Goal: Transaction & Acquisition: Book appointment/travel/reservation

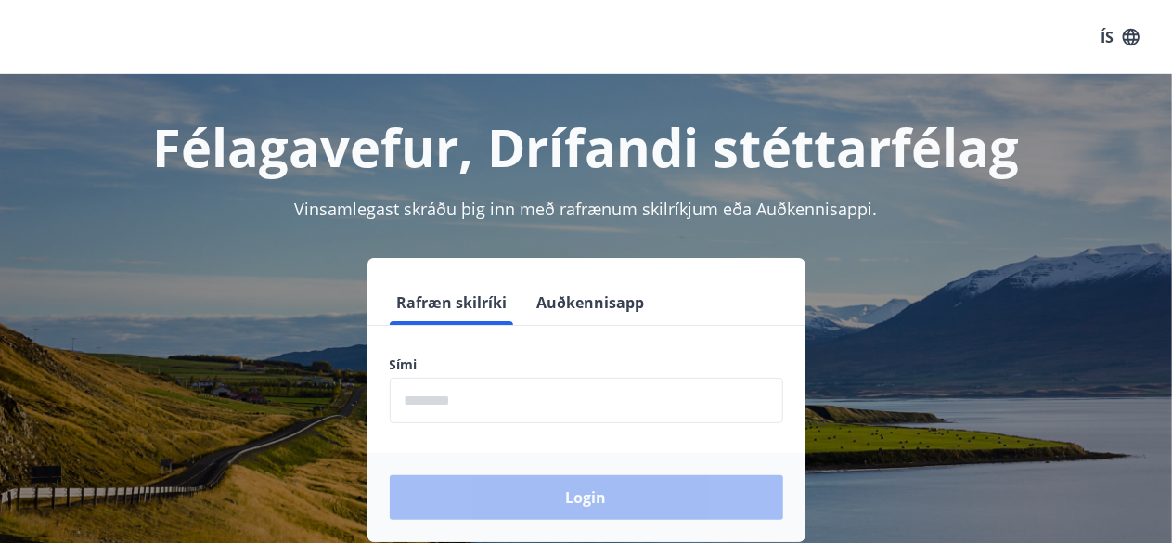
click at [575, 287] on button "Auðkennisapp" at bounding box center [591, 302] width 122 height 45
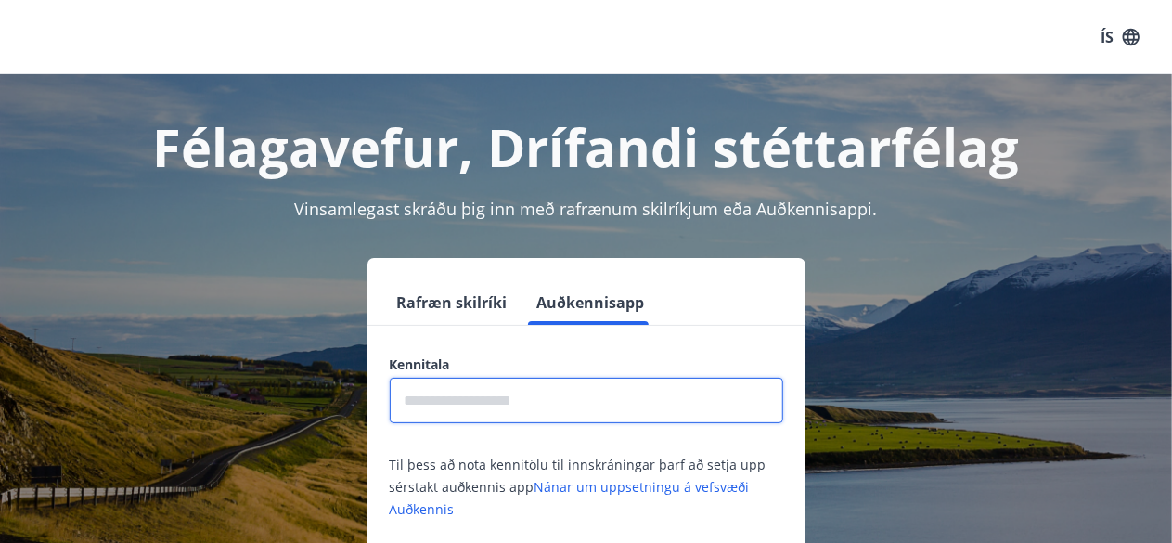
click at [477, 409] on input "text" at bounding box center [586, 400] width 393 height 45
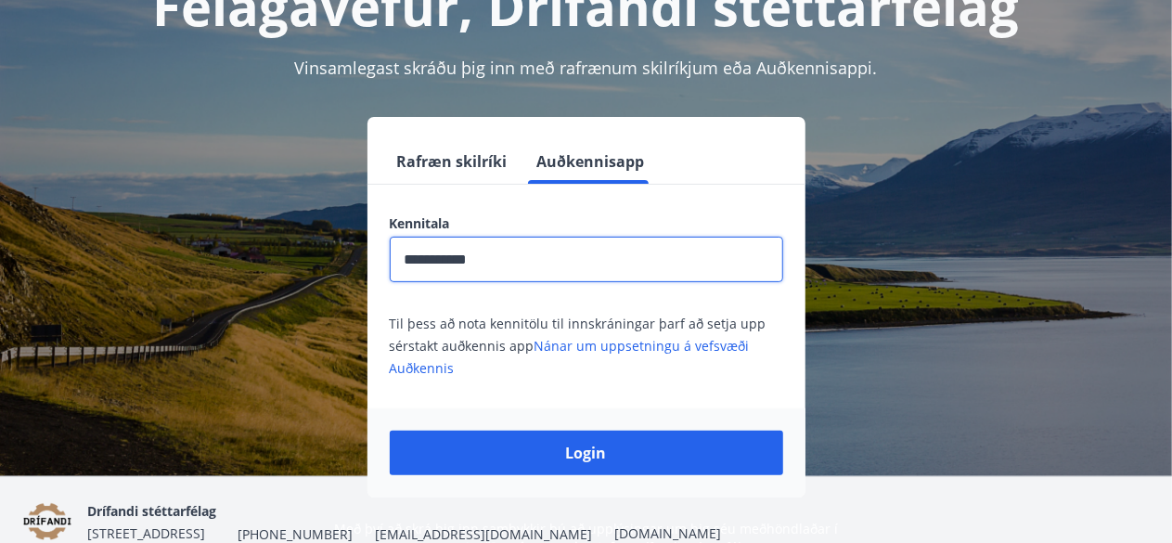
scroll to position [147, 0]
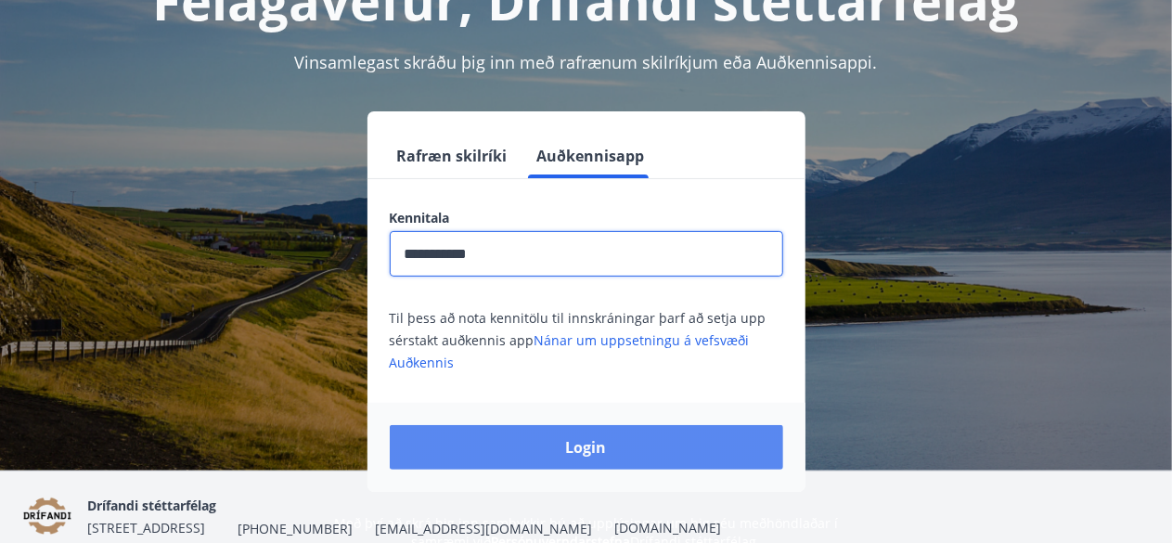
type input "**********"
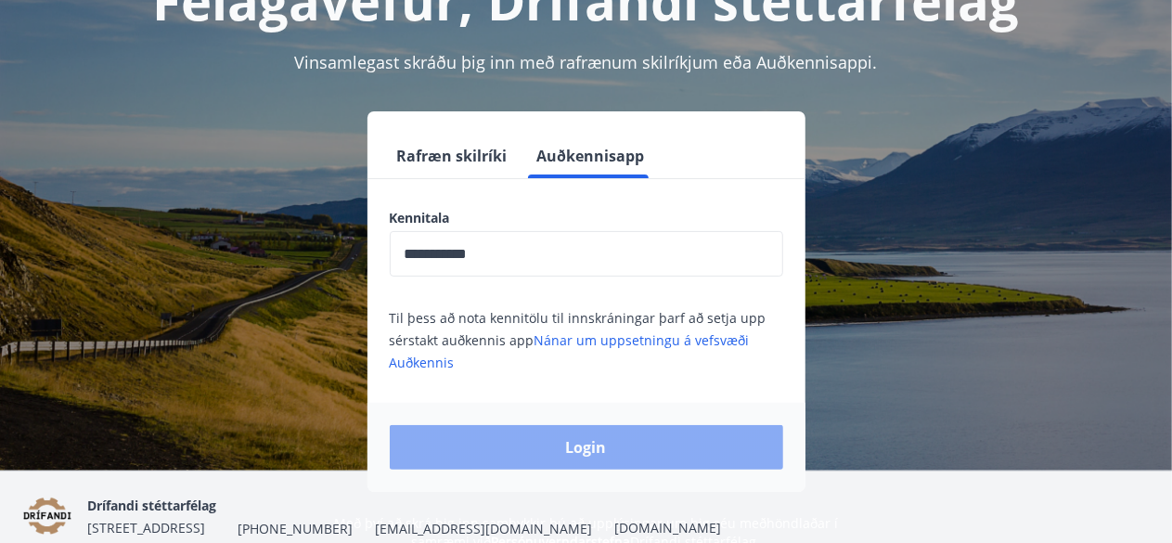
click at [706, 452] on button "Login" at bounding box center [586, 447] width 393 height 45
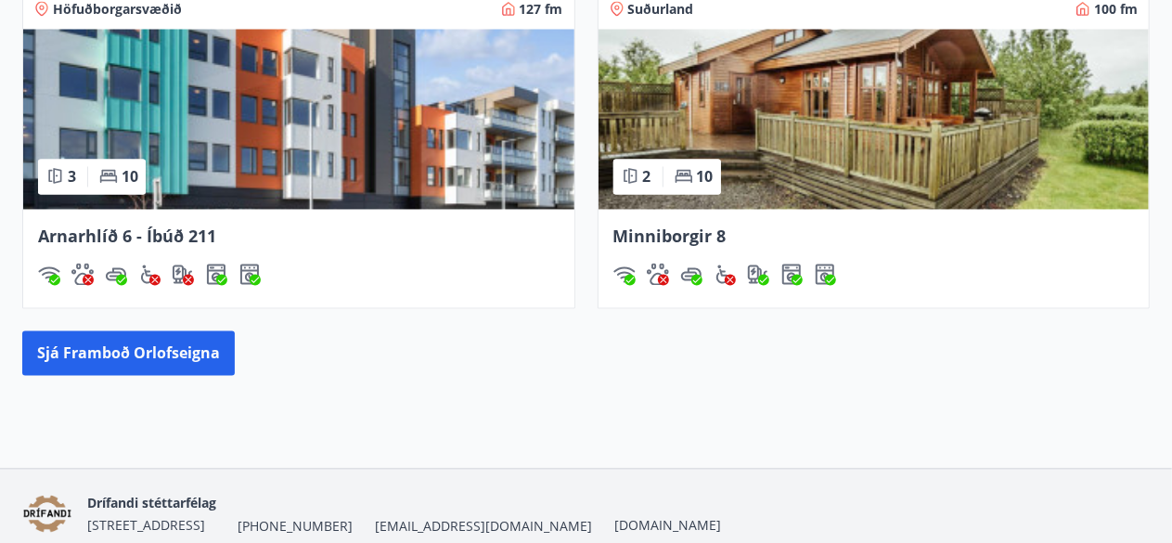
scroll to position [1758, 0]
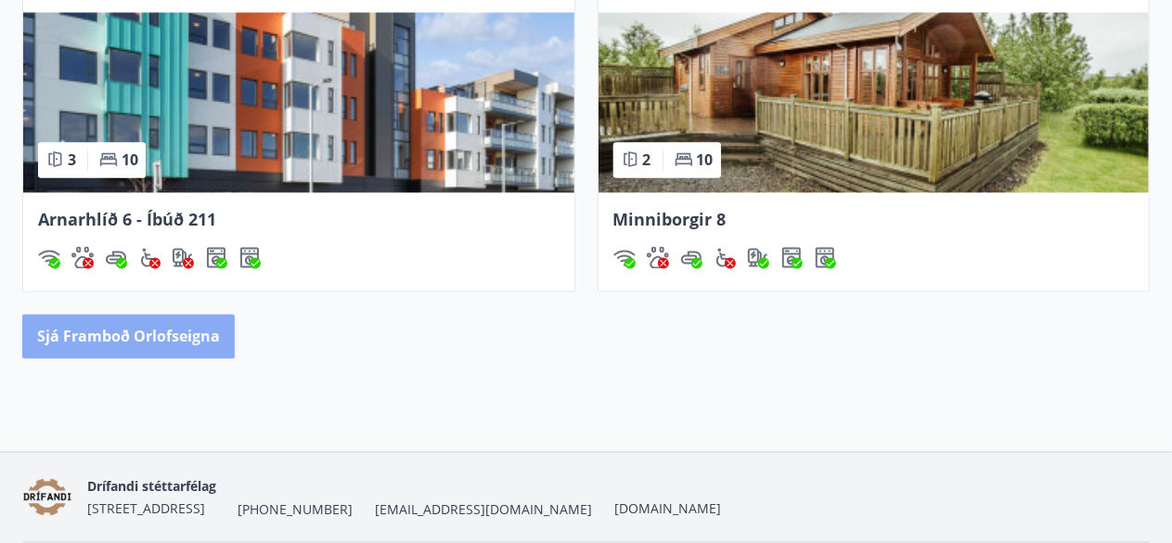
click at [141, 333] on button "Sjá framboð orlofseigna" at bounding box center [128, 337] width 213 height 45
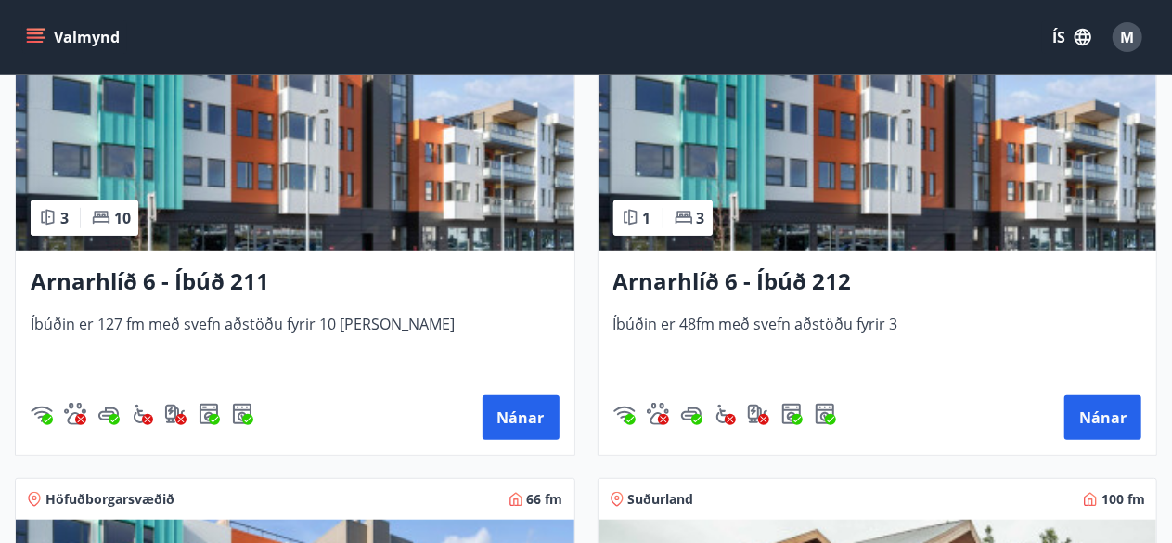
scroll to position [465, 0]
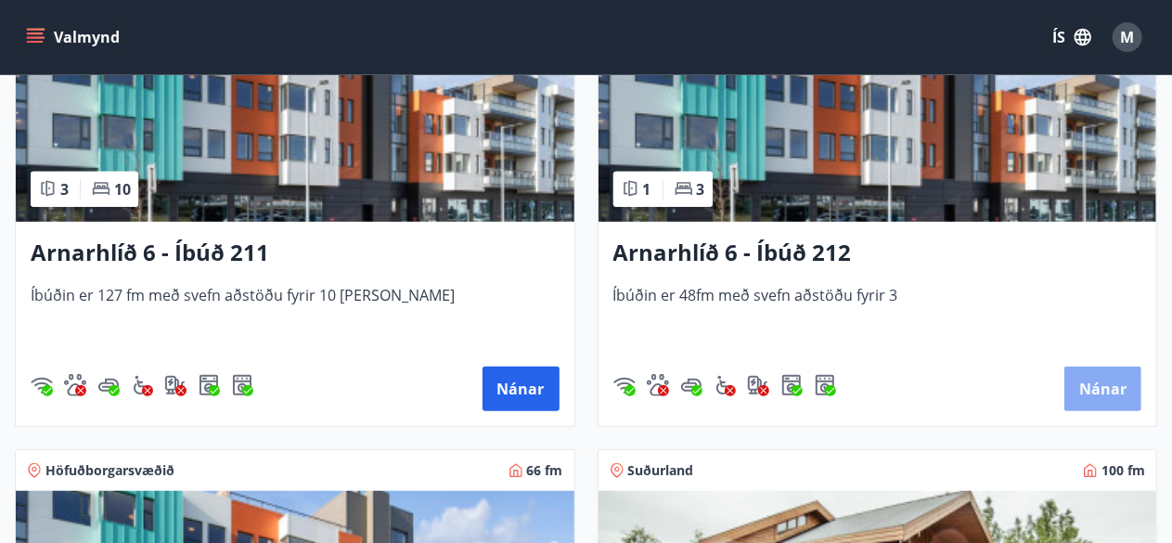
click at [1088, 378] on button "Nánar" at bounding box center [1102, 389] width 77 height 45
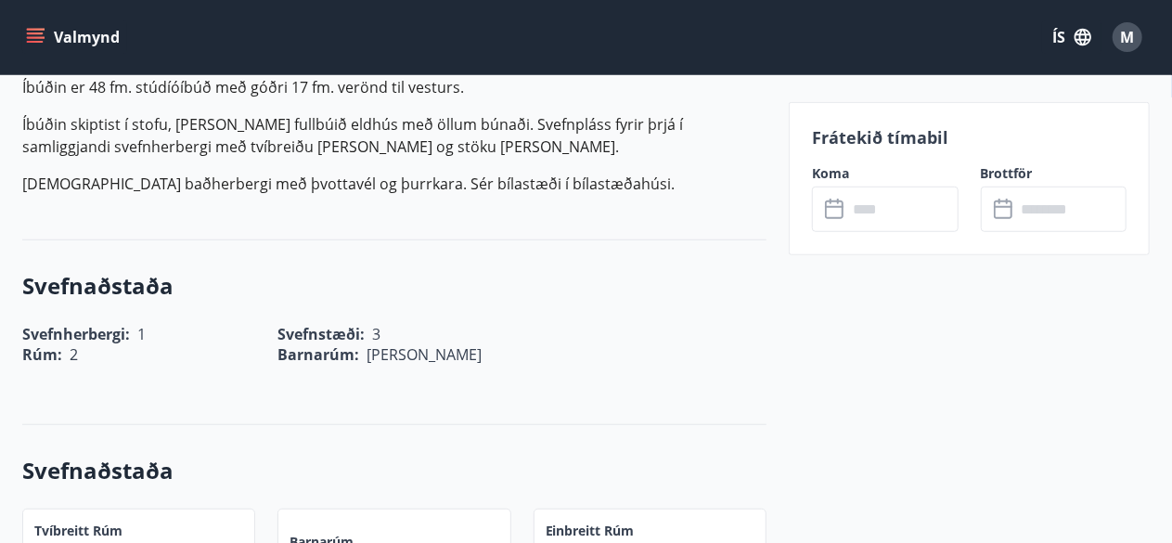
scroll to position [555, 0]
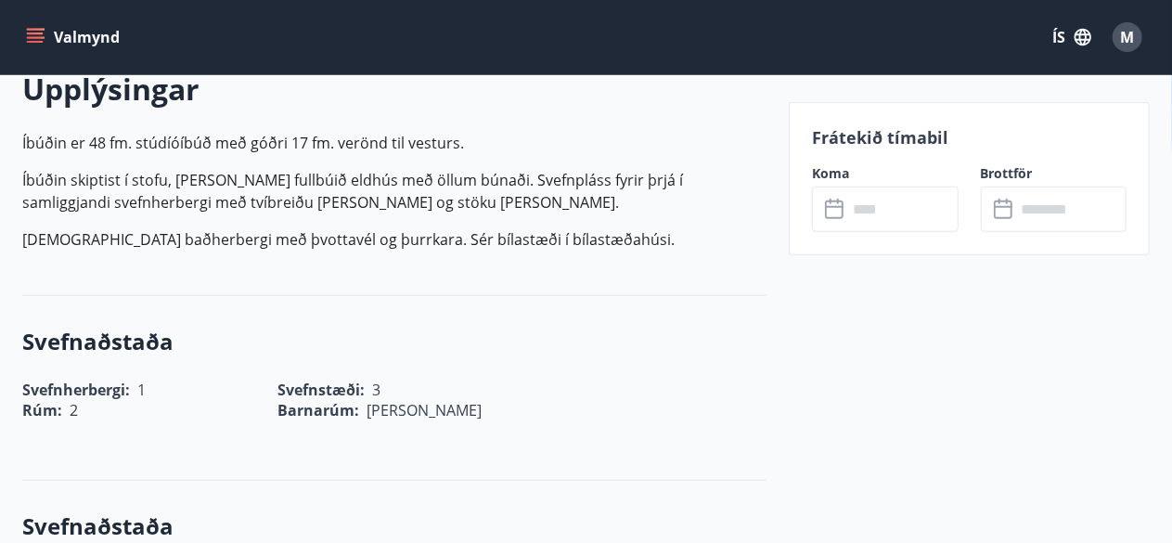
click at [837, 210] on icon at bounding box center [836, 210] width 22 height 22
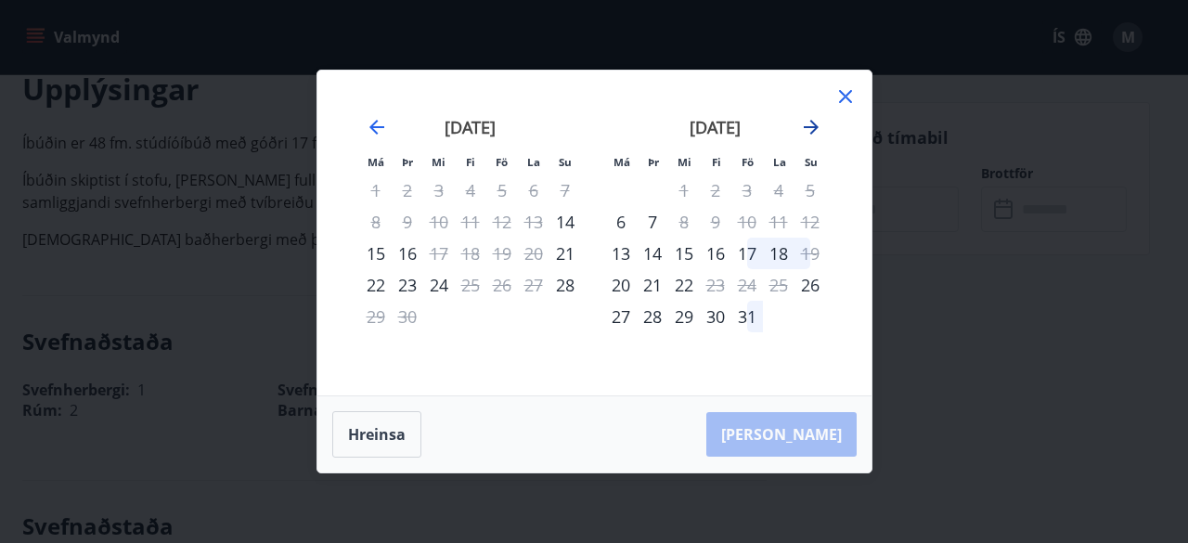
click at [811, 124] on icon "Move forward to switch to the next month." at bounding box center [811, 127] width 22 height 22
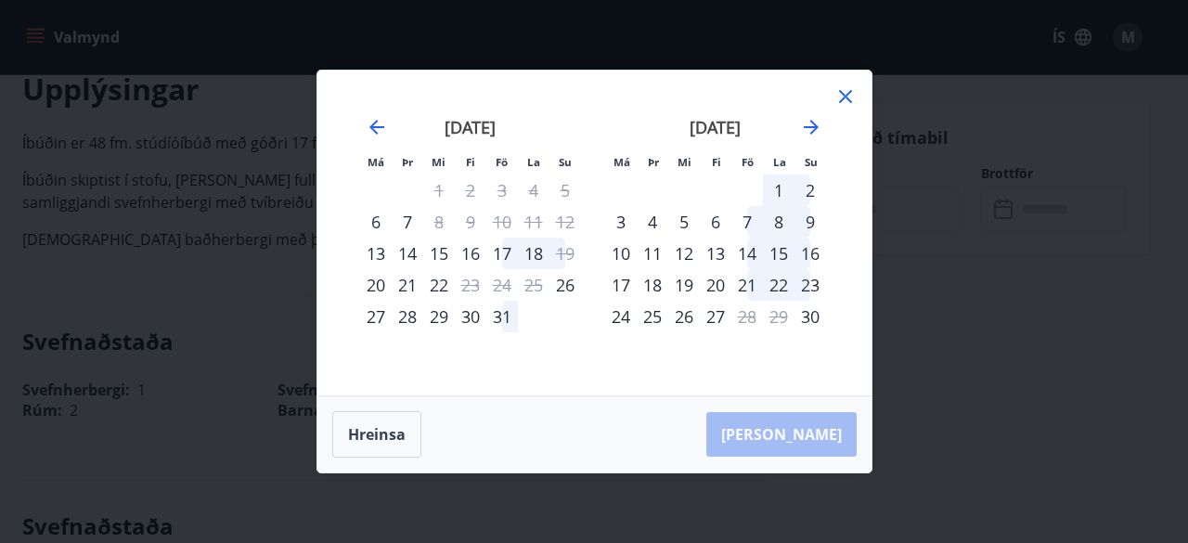
click at [748, 280] on div "21" at bounding box center [747, 285] width 32 height 32
click at [736, 268] on div "14" at bounding box center [747, 254] width 32 height 32
click at [708, 279] on div "20" at bounding box center [716, 285] width 32 height 32
click at [694, 279] on div "19" at bounding box center [684, 285] width 32 height 32
click at [656, 221] on div "4" at bounding box center [653, 222] width 32 height 32
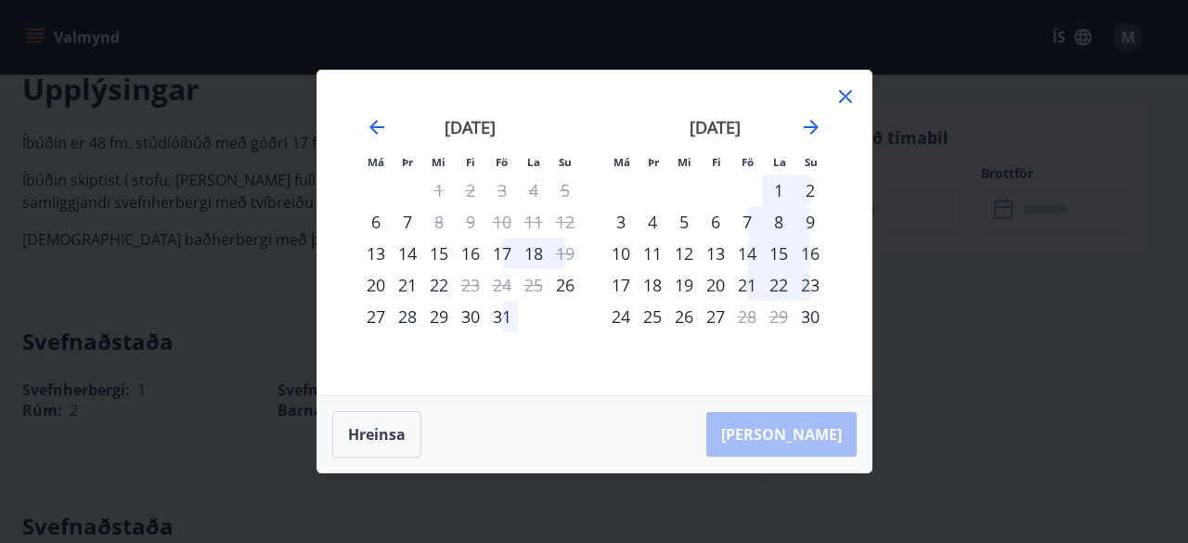
click at [738, 290] on div "21" at bounding box center [747, 285] width 32 height 32
click at [744, 286] on div "21" at bounding box center [747, 285] width 32 height 32
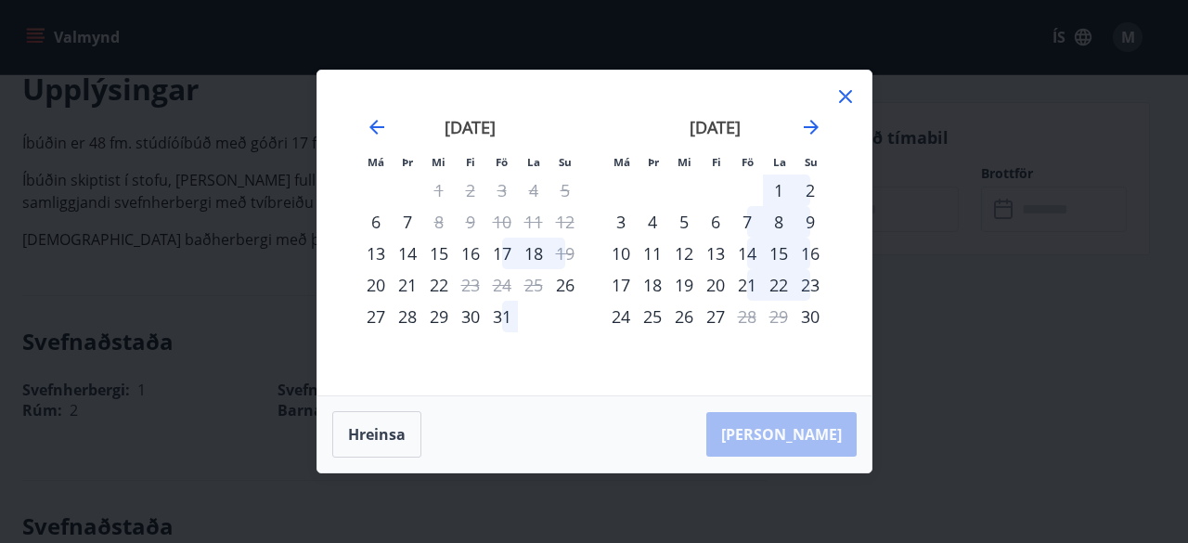
click at [744, 286] on div "21" at bounding box center [747, 285] width 32 height 32
click at [717, 326] on div "27" at bounding box center [716, 317] width 32 height 32
click at [844, 93] on icon at bounding box center [845, 96] width 22 height 22
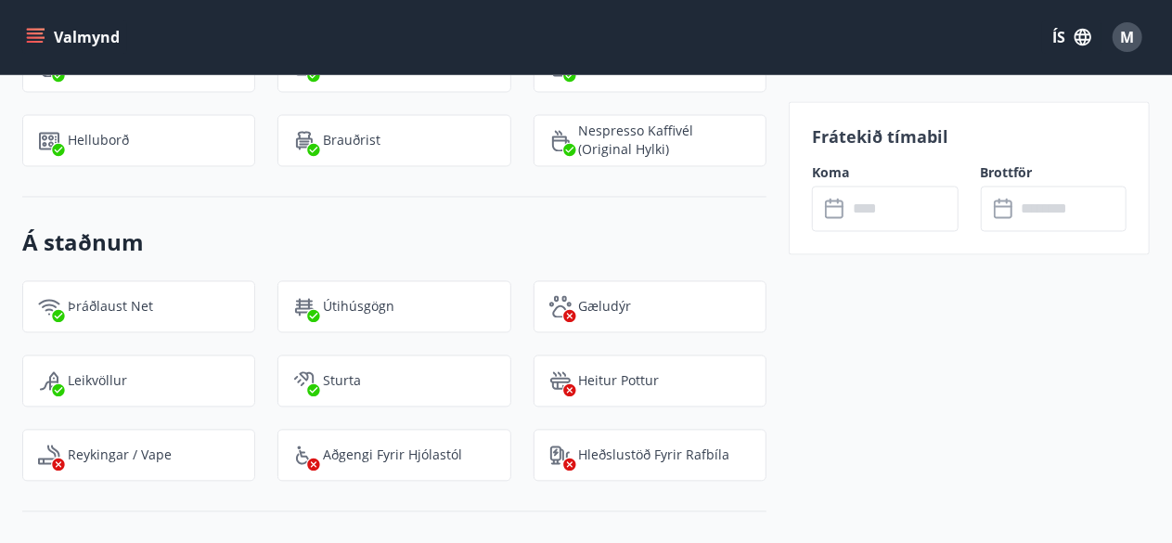
scroll to position [1729, 0]
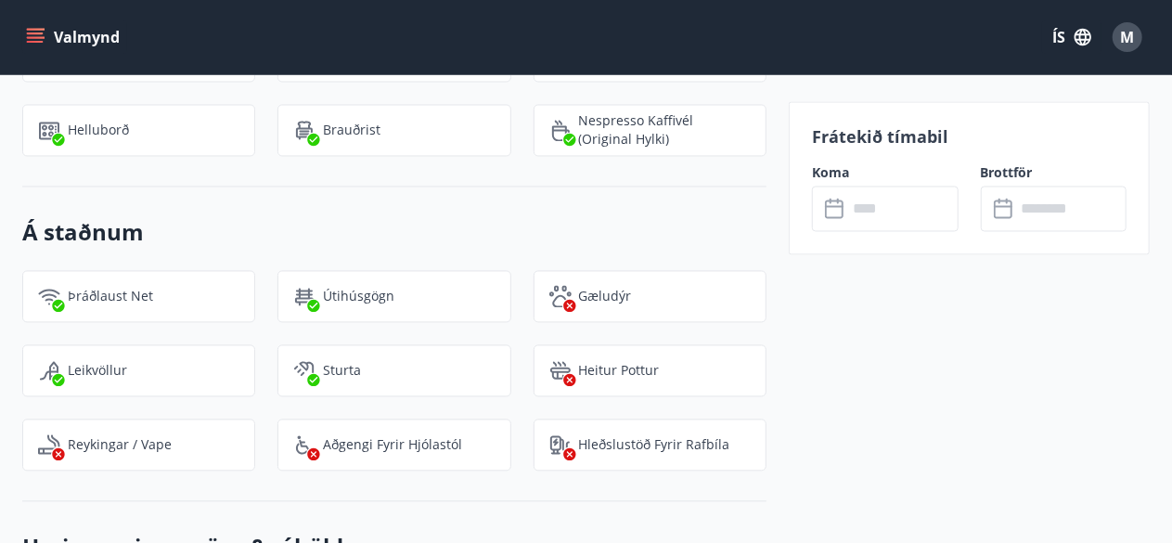
click at [908, 216] on input "text" at bounding box center [902, 209] width 111 height 45
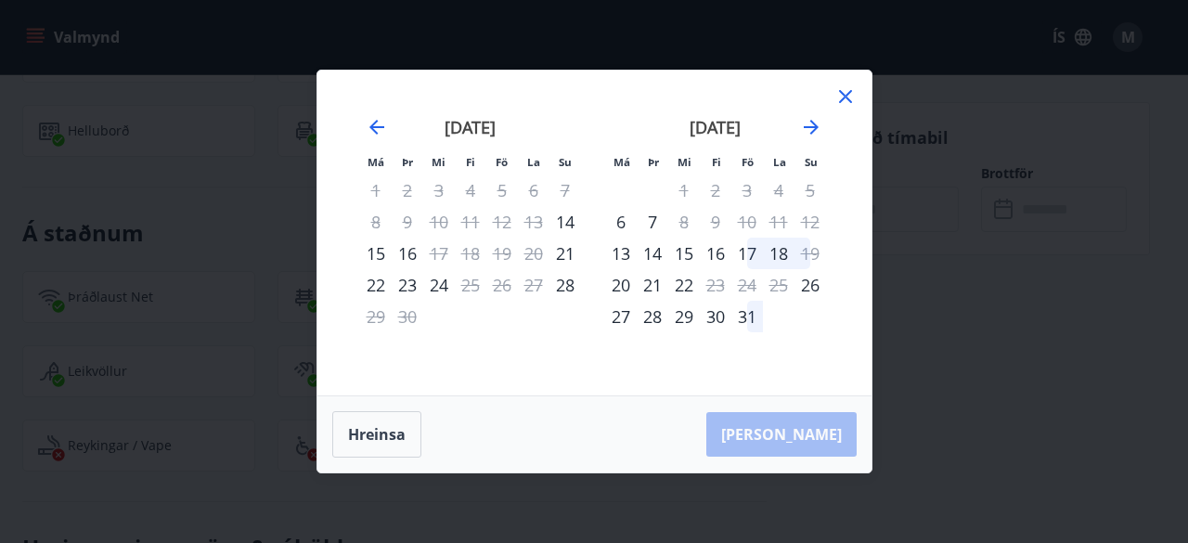
click at [755, 254] on div "17" at bounding box center [747, 254] width 32 height 32
click at [389, 452] on button "Hreinsa" at bounding box center [376, 434] width 89 height 46
click at [812, 128] on icon "Move forward to switch to the next month." at bounding box center [811, 127] width 15 height 15
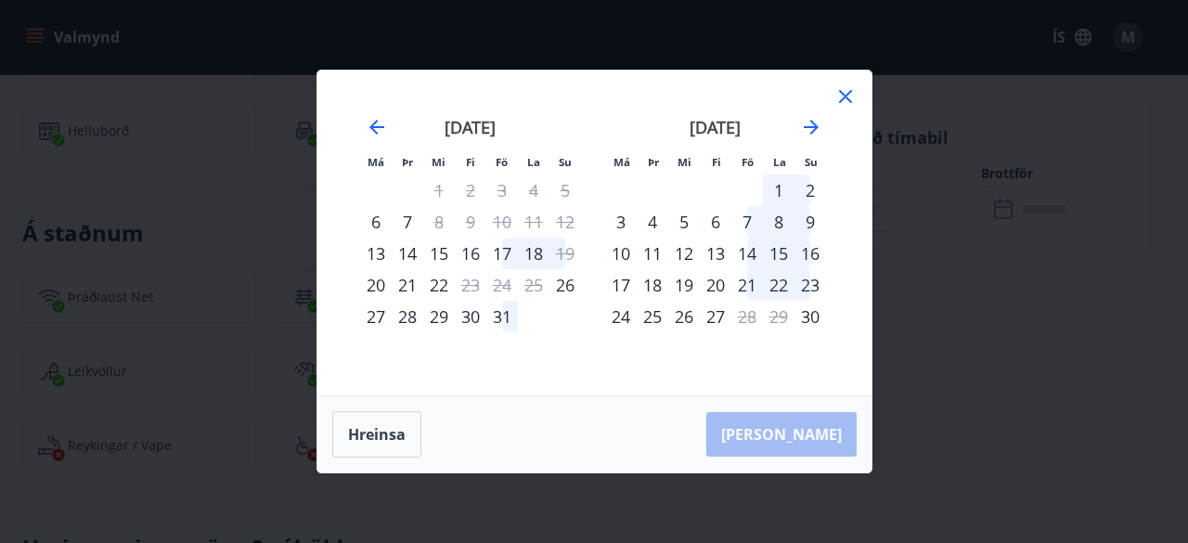
click at [746, 284] on div "21" at bounding box center [747, 285] width 32 height 32
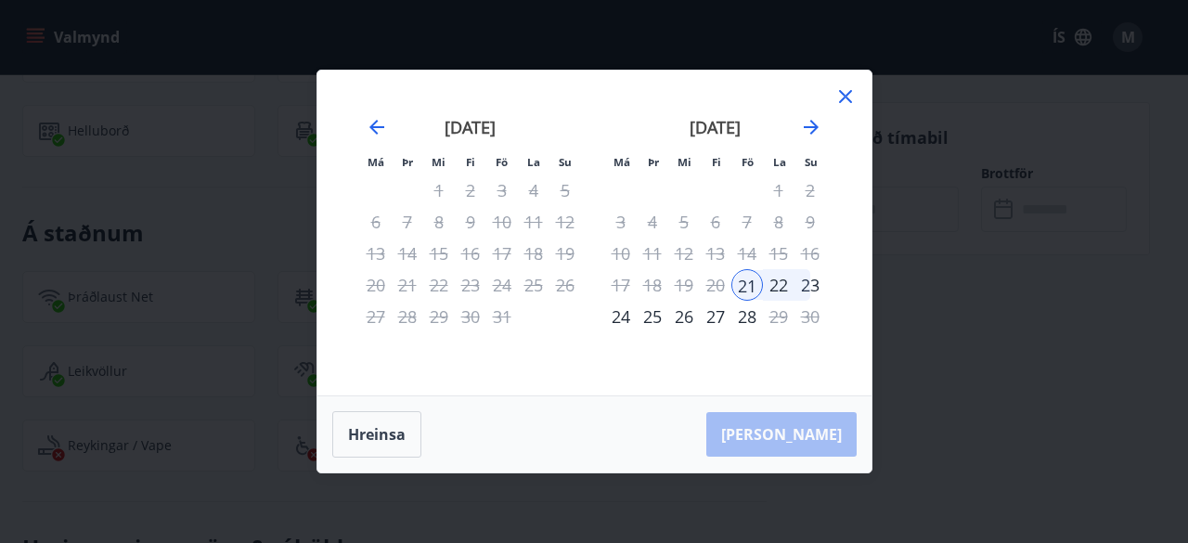
click at [787, 286] on div "22" at bounding box center [779, 285] width 32 height 32
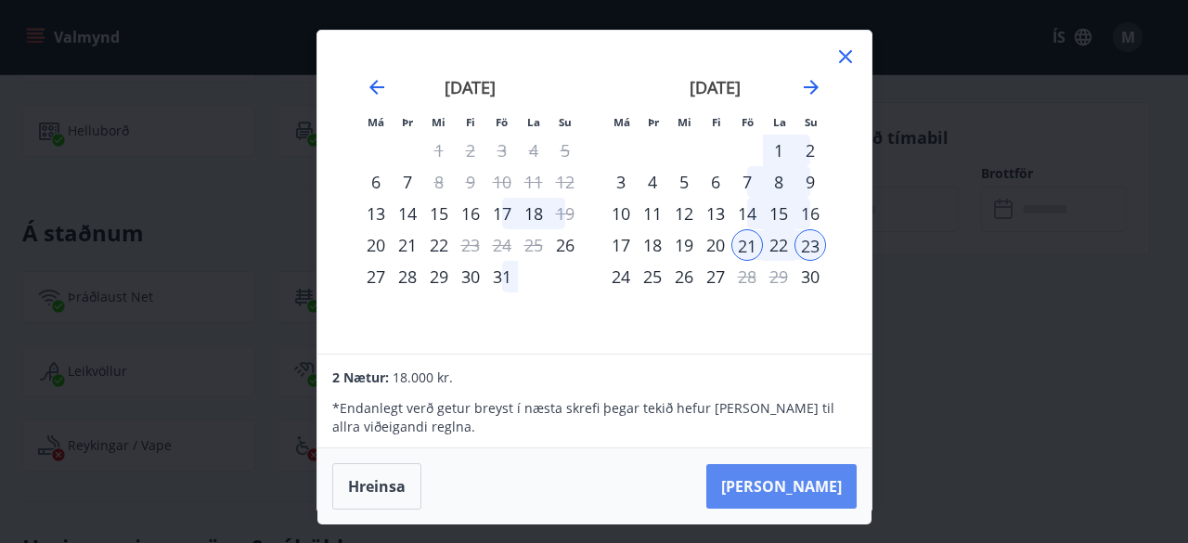
click at [804, 492] on button "Taka Frá" at bounding box center [781, 486] width 150 height 45
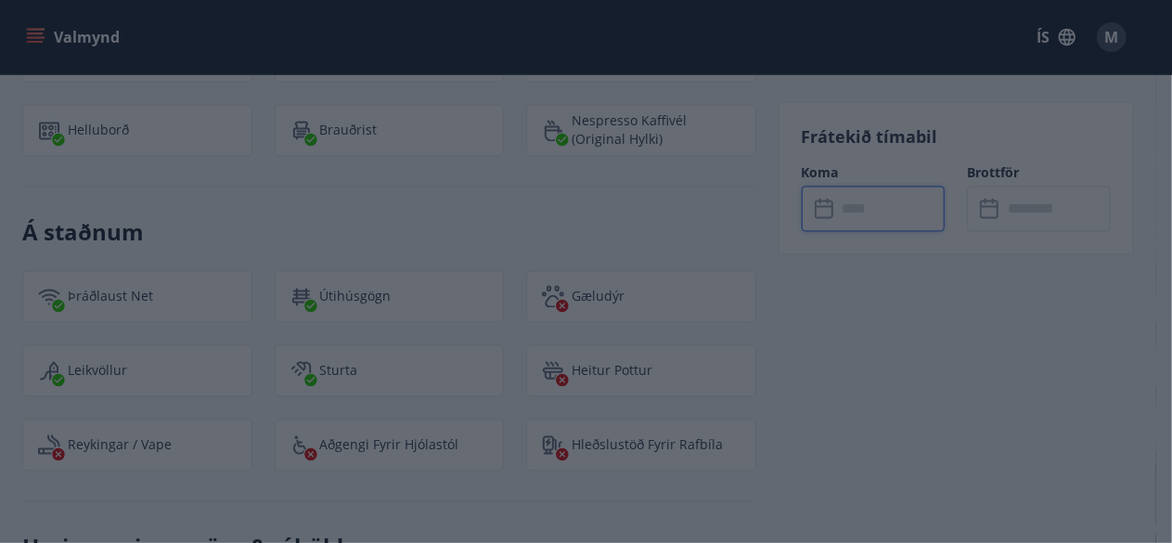
type input "******"
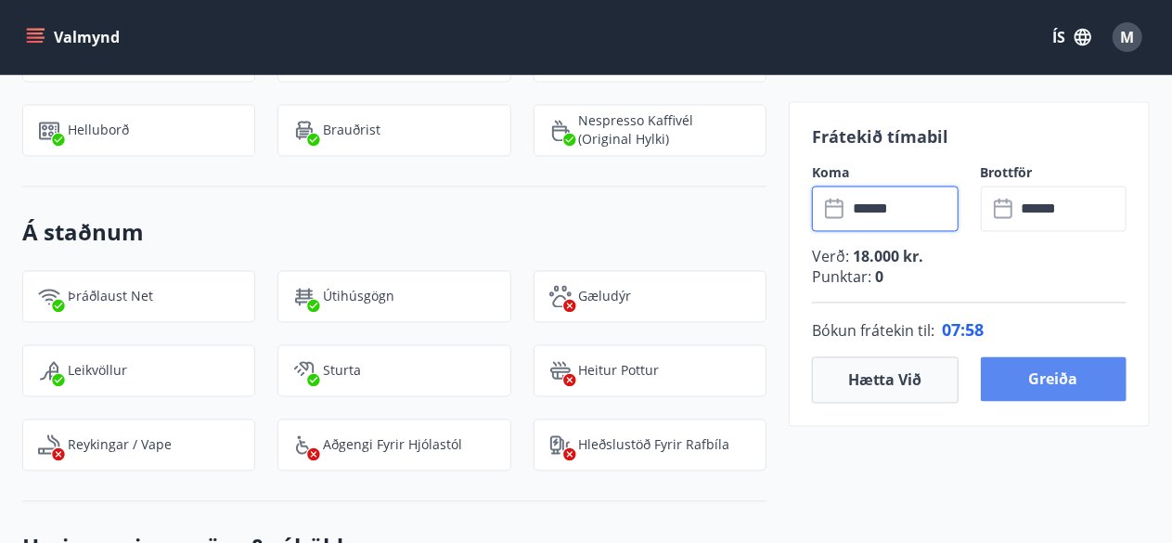
click at [1058, 391] on button "Greiða" at bounding box center [1054, 379] width 147 height 45
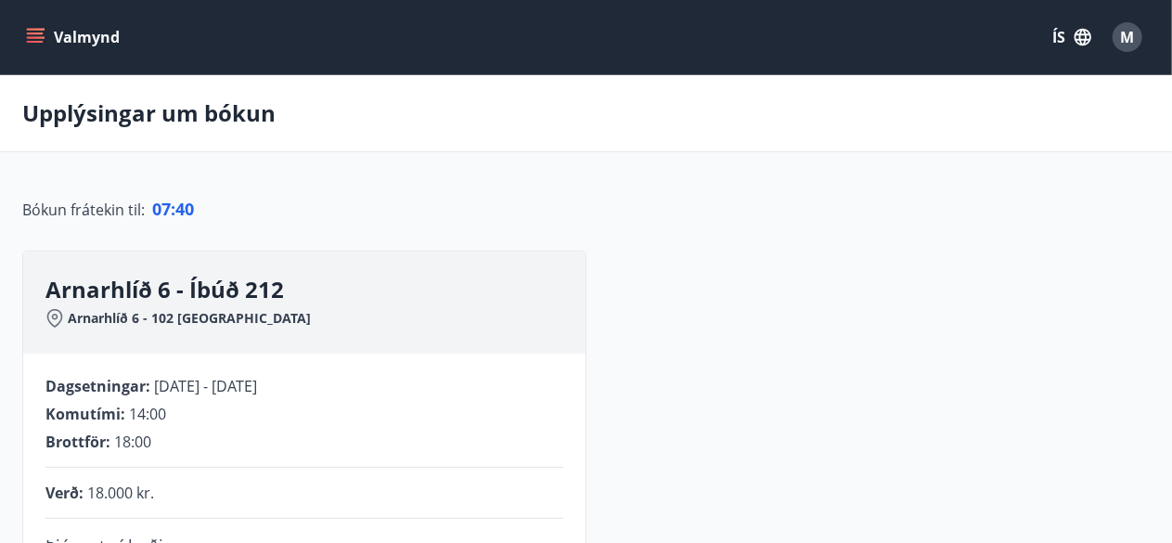
click at [1063, 39] on button "ÍS" at bounding box center [1071, 36] width 59 height 33
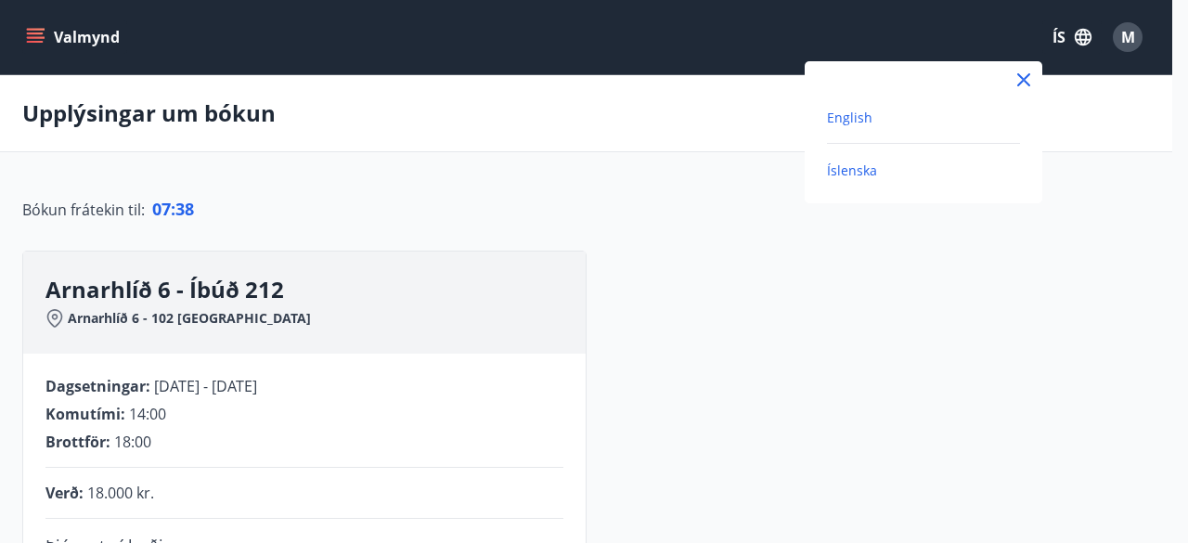
click at [864, 121] on span "English" at bounding box center [849, 118] width 45 height 18
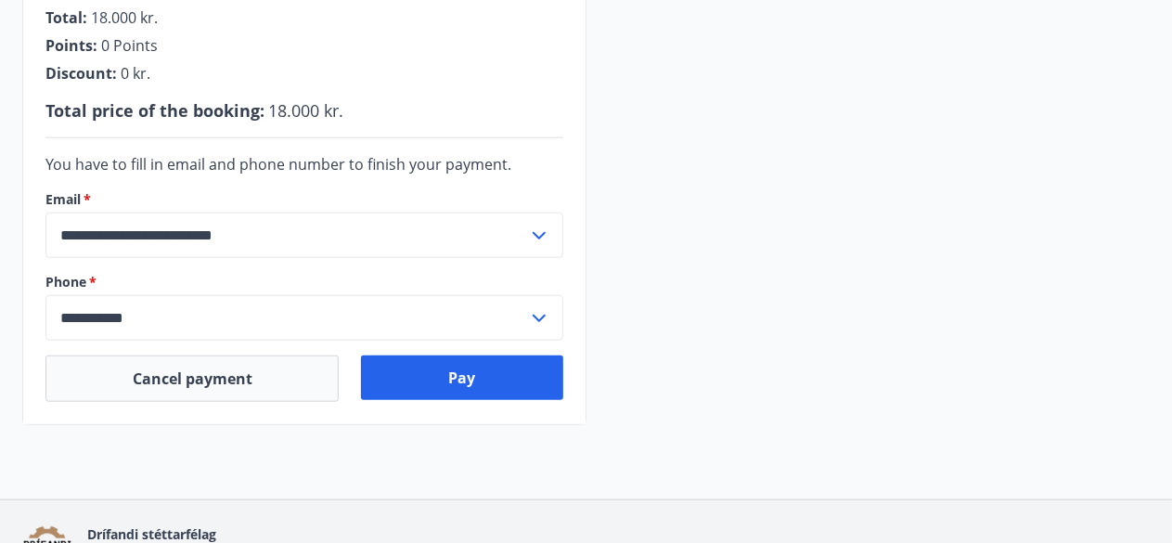
scroll to position [675, 0]
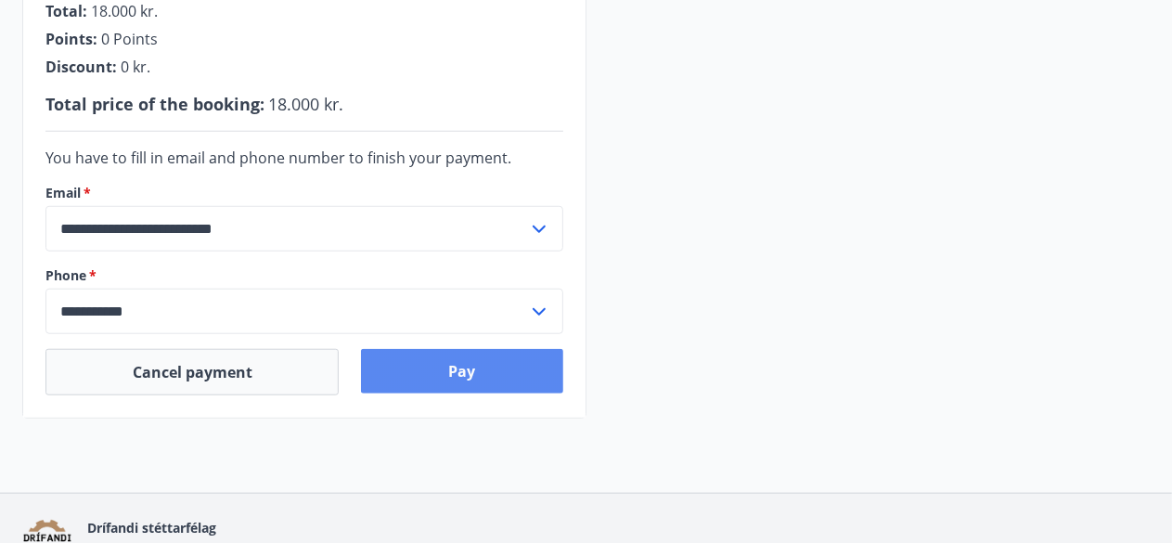
click at [484, 380] on button "Pay" at bounding box center [461, 371] width 201 height 45
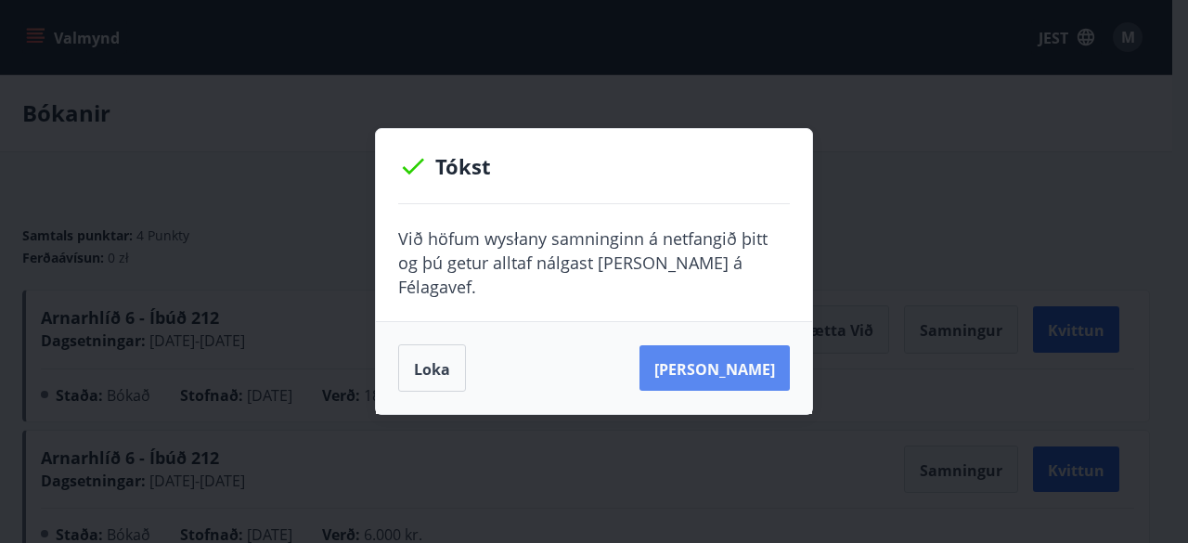
click at [704, 358] on font "Sjá samning" at bounding box center [714, 368] width 121 height 20
click at [421, 357] on font "Loka" at bounding box center [432, 368] width 36 height 22
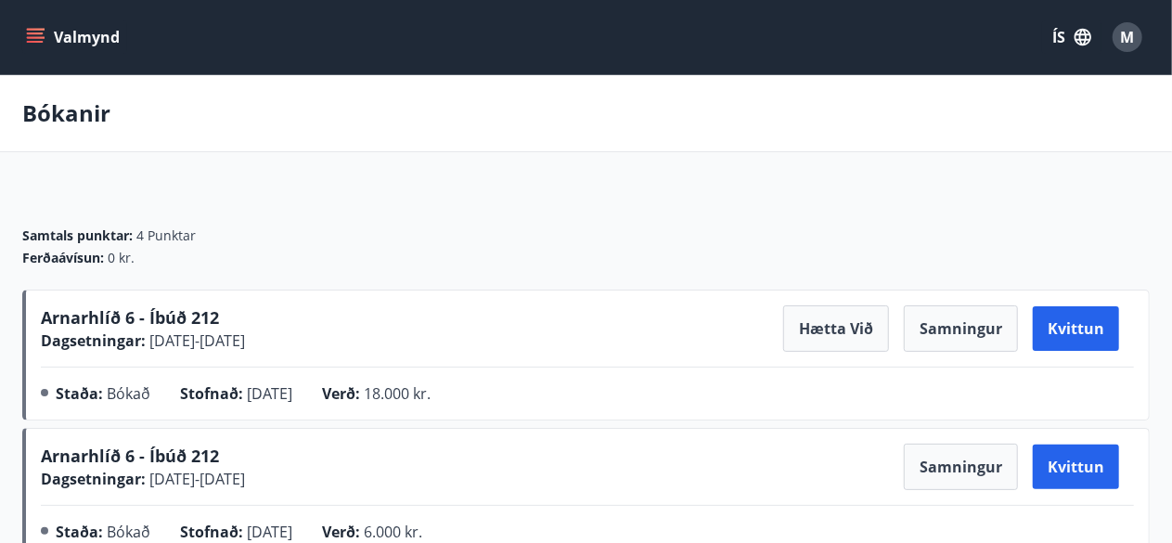
click at [1137, 39] on div "M" at bounding box center [1128, 37] width 30 height 30
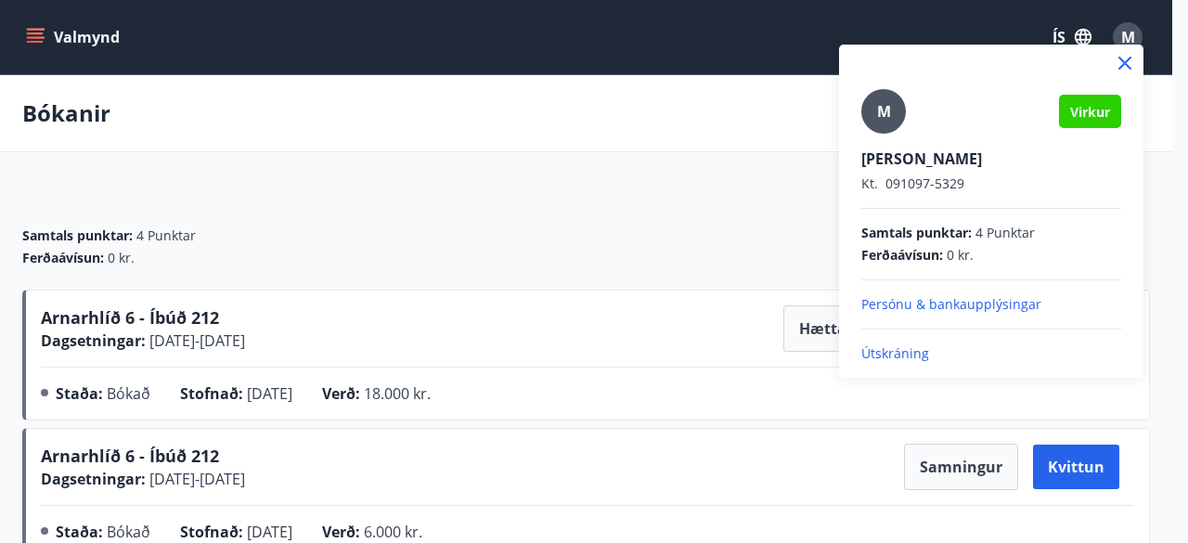
click at [922, 356] on p "Útskráning" at bounding box center [991, 353] width 260 height 19
